Goal: Navigation & Orientation: Understand site structure

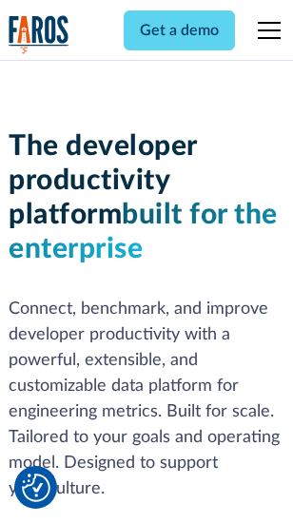
scroll to position [286, 0]
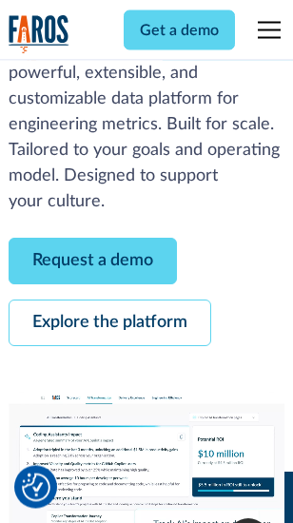
click at [93, 262] on link "Request a demo" at bounding box center [93, 262] width 168 height 47
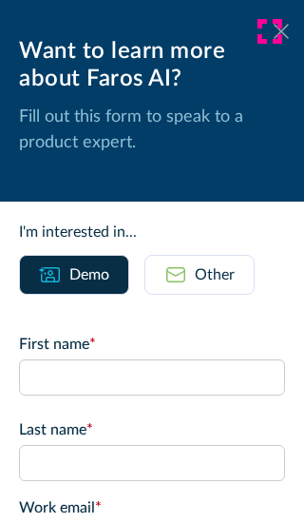
click at [274, 31] on icon at bounding box center [281, 31] width 15 height 14
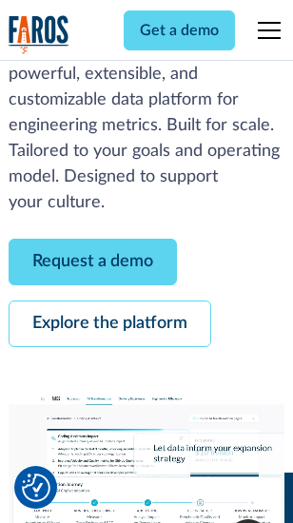
scroll to position [348, 0]
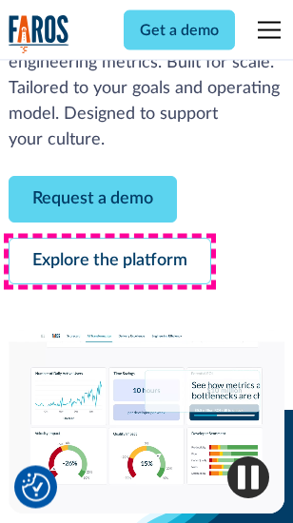
click at [109, 262] on link "Explore the platform" at bounding box center [110, 262] width 203 height 47
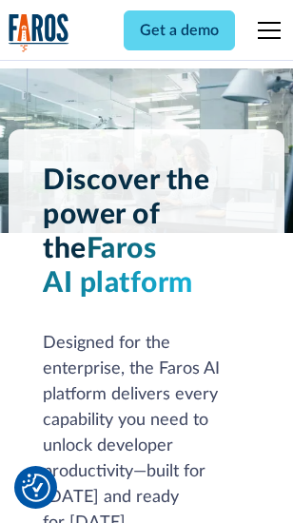
scroll to position [14492, 0]
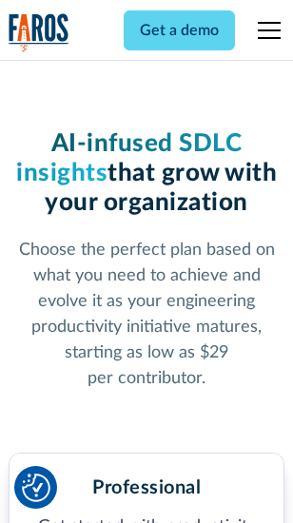
scroll to position [3022, 0]
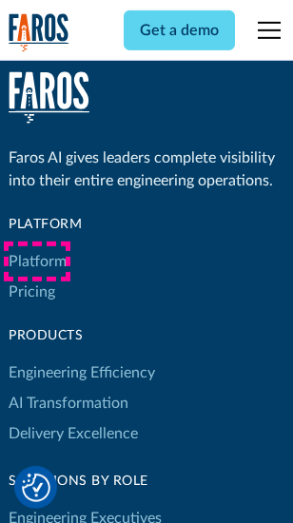
click at [37, 261] on link "Platform" at bounding box center [38, 261] width 58 height 30
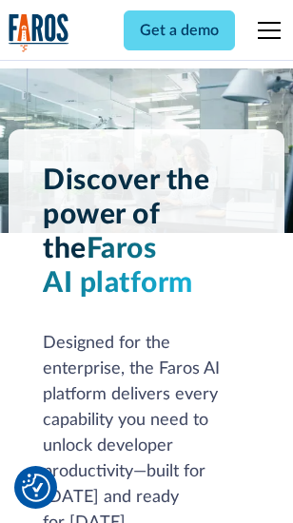
scroll to position [15102, 0]
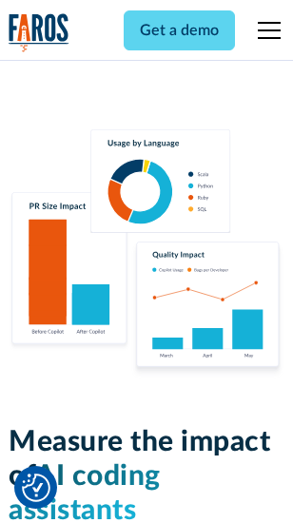
scroll to position [11878, 0]
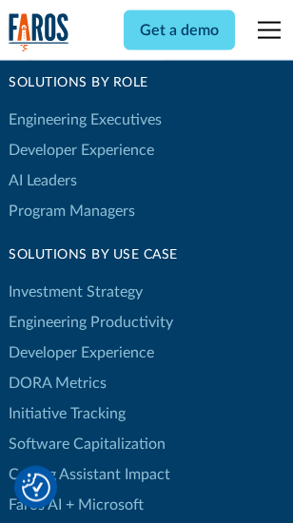
click at [57, 368] on link "DORA Metrics" at bounding box center [58, 383] width 98 height 30
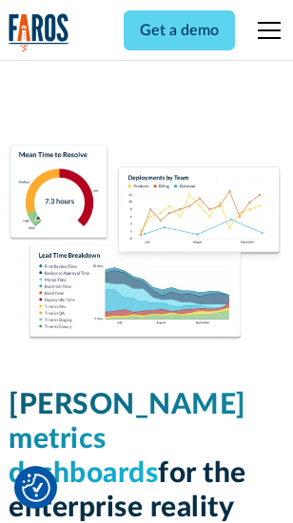
scroll to position [8426, 0]
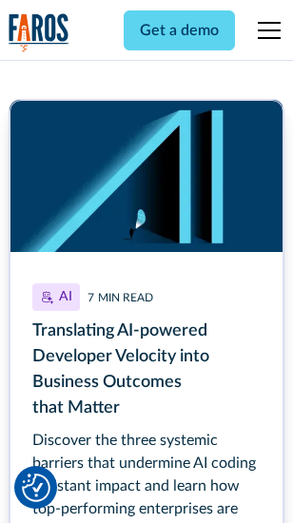
scroll to position [8524, 0]
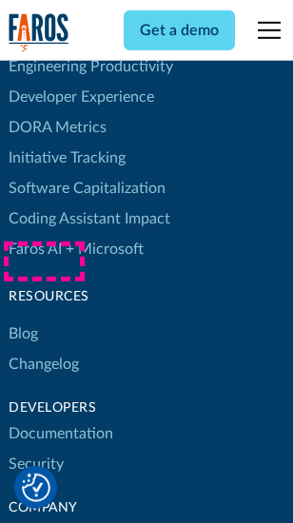
click at [44, 349] on link "Changelog" at bounding box center [44, 364] width 70 height 30
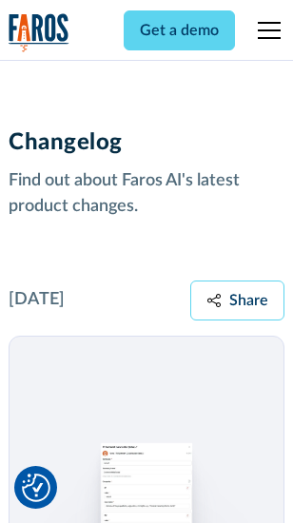
scroll to position [23323, 0]
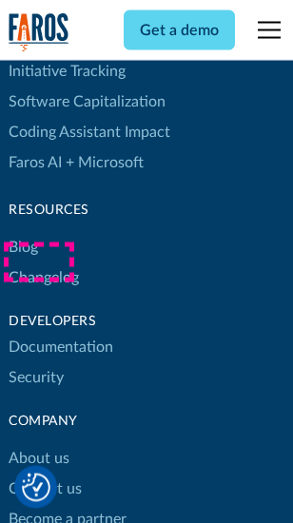
click at [38, 444] on link "About us" at bounding box center [39, 459] width 61 height 30
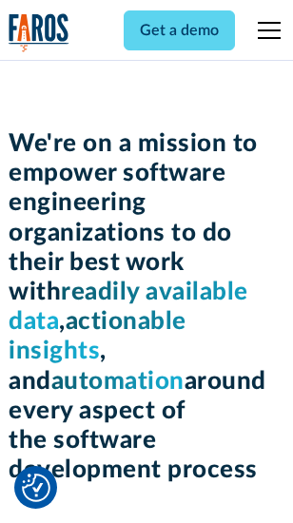
scroll to position [6583, 0]
